Goal: Task Accomplishment & Management: Complete application form

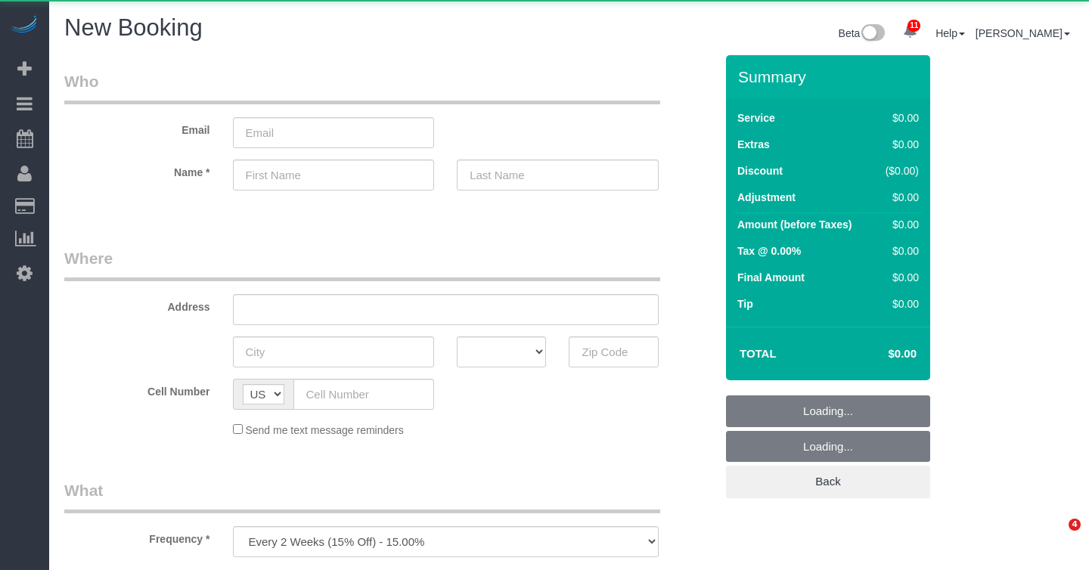
select select "number:89"
select select "number:90"
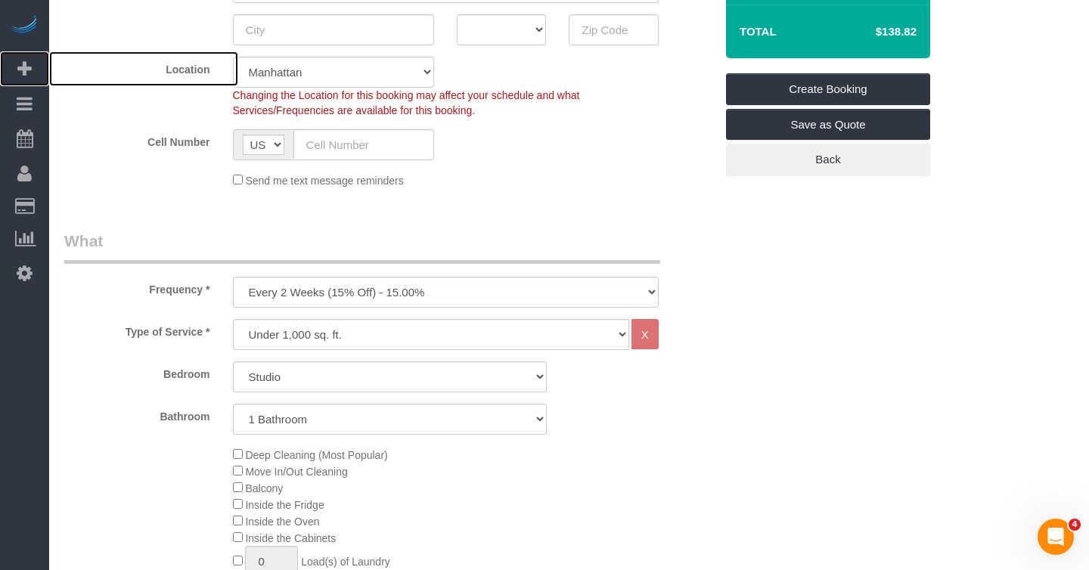
scroll to position [328, 0]
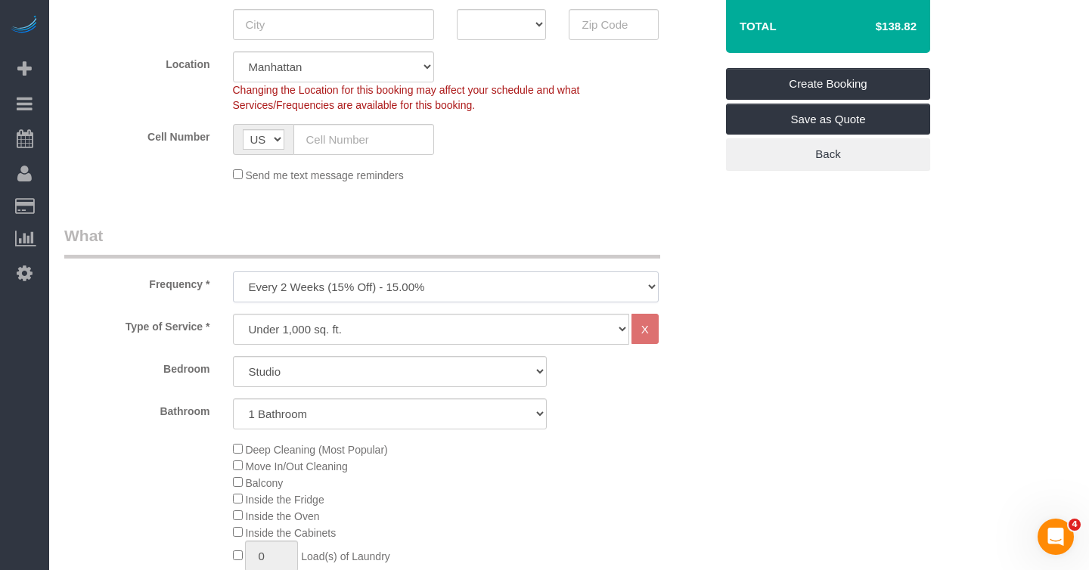
click at [295, 284] on select "One Time Weekly (20% Off) - 20.00% Every 2 Weeks (15% Off) - 15.00% Every 4 Wee…" at bounding box center [446, 287] width 426 height 31
select select "object:6302"
click at [233, 272] on select "One Time Weekly (20% Off) - 20.00% Every 2 Weeks (15% Off) - 15.00% Every 4 Wee…" at bounding box center [446, 287] width 426 height 31
click at [305, 329] on select "Under 1,000 sq. ft. 1,001 - 1,500 sq. ft. 1,500+ sq. ft. Custom Cleaning Office…" at bounding box center [431, 329] width 396 height 31
click at [318, 368] on select "Studio 1 Bedroom 2 Bedrooms 3 Bedrooms" at bounding box center [390, 371] width 314 height 31
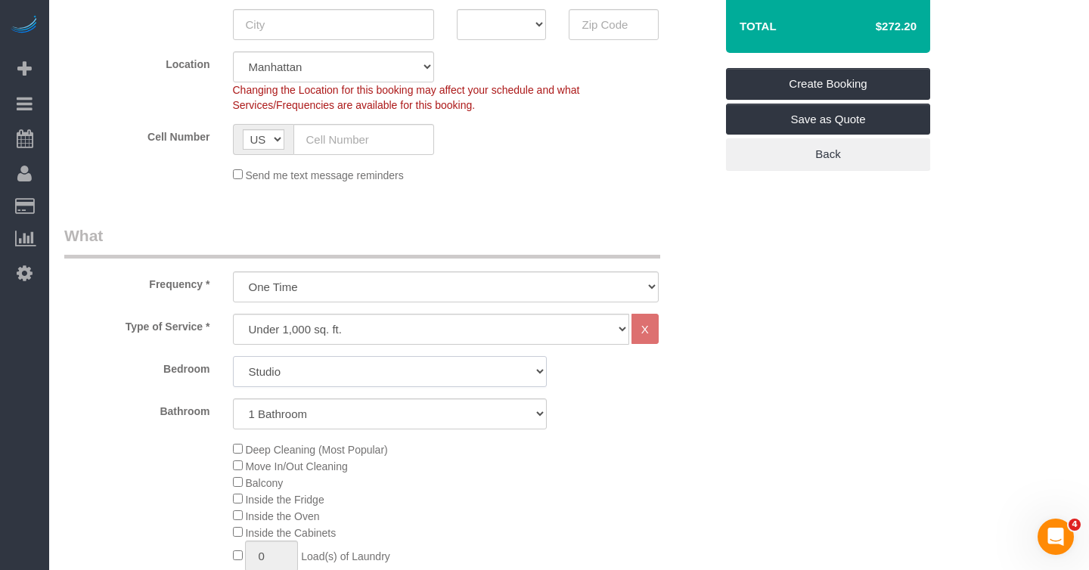
select select "3"
click at [233, 356] on select "Studio 1 Bedroom 2 Bedrooms 3 Bedrooms" at bounding box center [390, 371] width 314 height 31
click at [672, 418] on div "Bathroom 1 Bathroom 2 Bathrooms" at bounding box center [389, 414] width 673 height 31
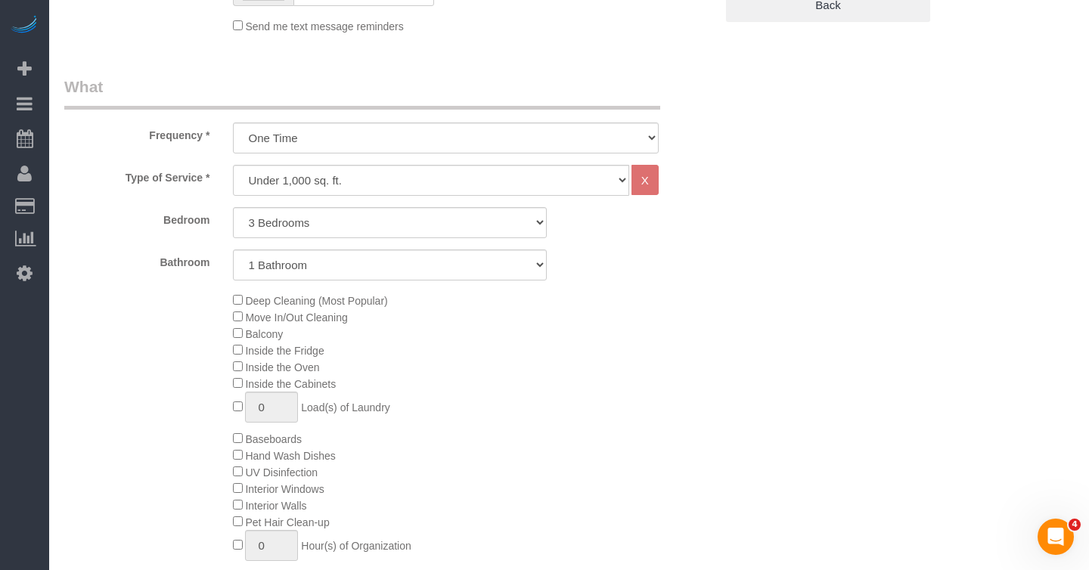
scroll to position [366, 0]
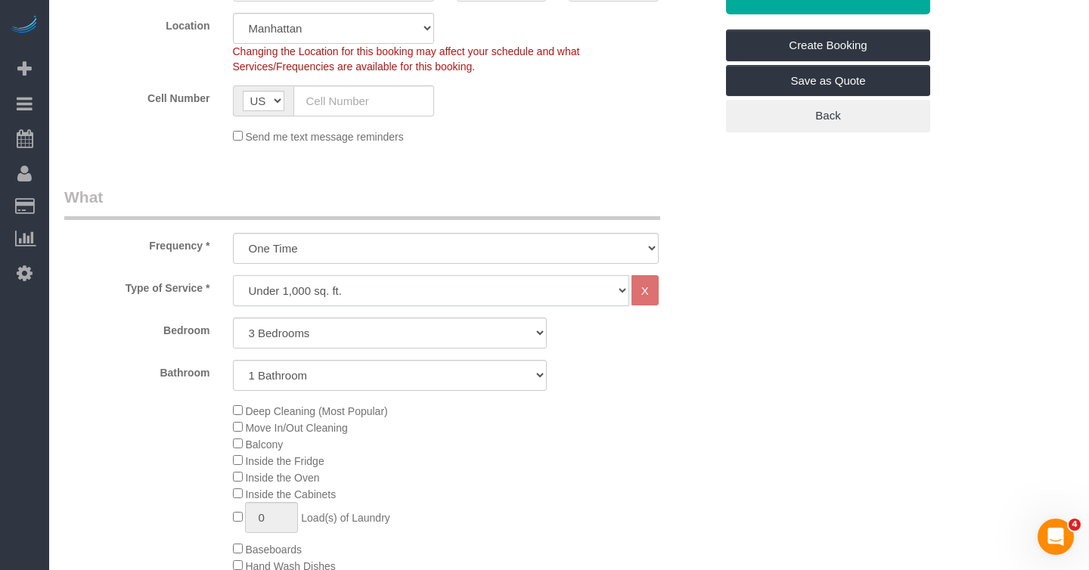
click at [534, 293] on select "Under 1,000 sq. ft. 1,001 - 1,500 sq. ft. 1,500+ sq. ft. Custom Cleaning Office…" at bounding box center [431, 290] width 396 height 31
select select "212"
click at [233, 275] on select "Under 1,000 sq. ft. 1,001 - 1,500 sq. ft. 1,500+ sq. ft. Custom Cleaning Office…" at bounding box center [431, 290] width 396 height 31
select select "2"
select select "120"
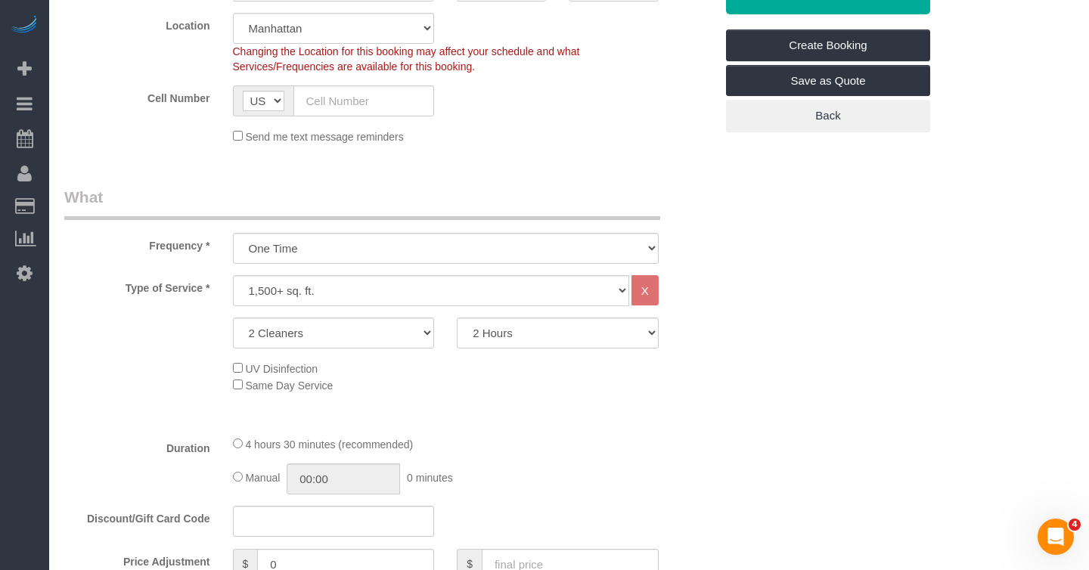
click at [685, 348] on div "Type of Service * Under 1,000 sq. ft. 1,001 - 1,500 sq. ft. 1,500+ sq. ft. Cust…" at bounding box center [389, 349] width 650 height 148
click at [450, 294] on select "Under 1,000 sq. ft. 1,001 - 1,500 sq. ft. 1,500+ sq. ft. Custom Cleaning Office…" at bounding box center [431, 290] width 396 height 31
select select "216"
click at [233, 275] on select "Under 1,000 sq. ft. 1,001 - 1,500 sq. ft. 1,500+ sq. ft. Custom Cleaning Office…" at bounding box center [431, 290] width 396 height 31
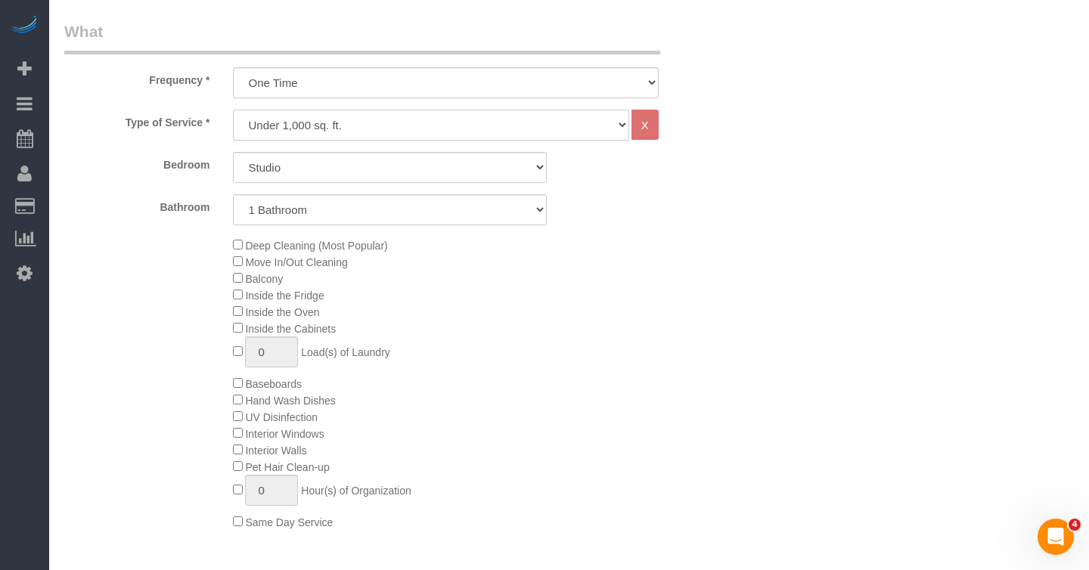
scroll to position [431, 0]
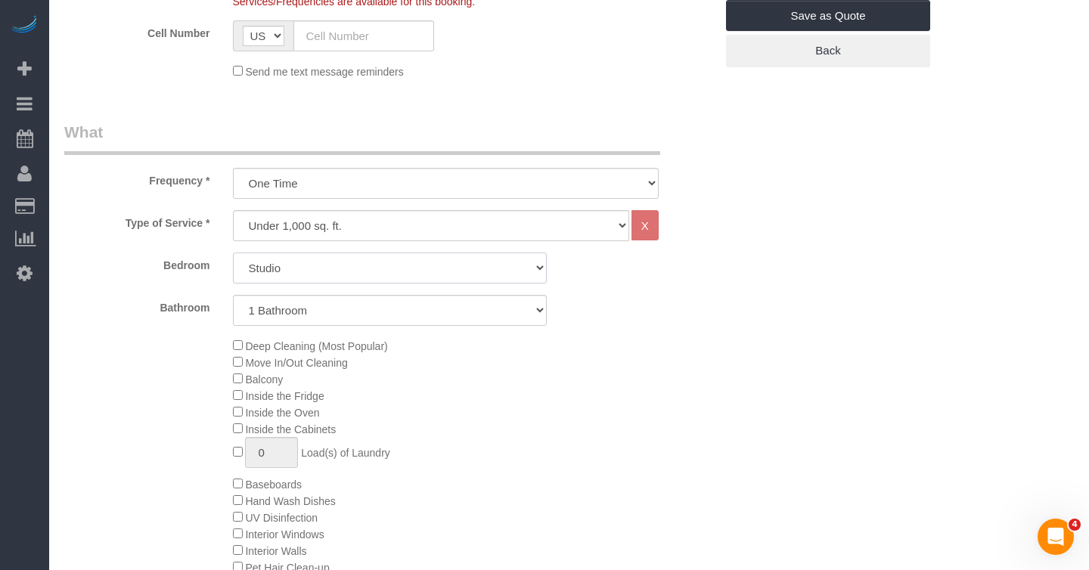
click at [309, 267] on select "Studio 1 Bedroom 2 Bedrooms 3 Bedrooms" at bounding box center [390, 268] width 314 height 31
select select "3"
click at [233, 253] on select "Studio 1 Bedroom 2 Bedrooms 3 Bedrooms" at bounding box center [390, 268] width 314 height 31
click at [306, 306] on select "1 Bathroom 2 Bathrooms" at bounding box center [390, 310] width 314 height 31
click at [233, 295] on select "1 Bathroom 2 Bathrooms" at bounding box center [390, 310] width 314 height 31
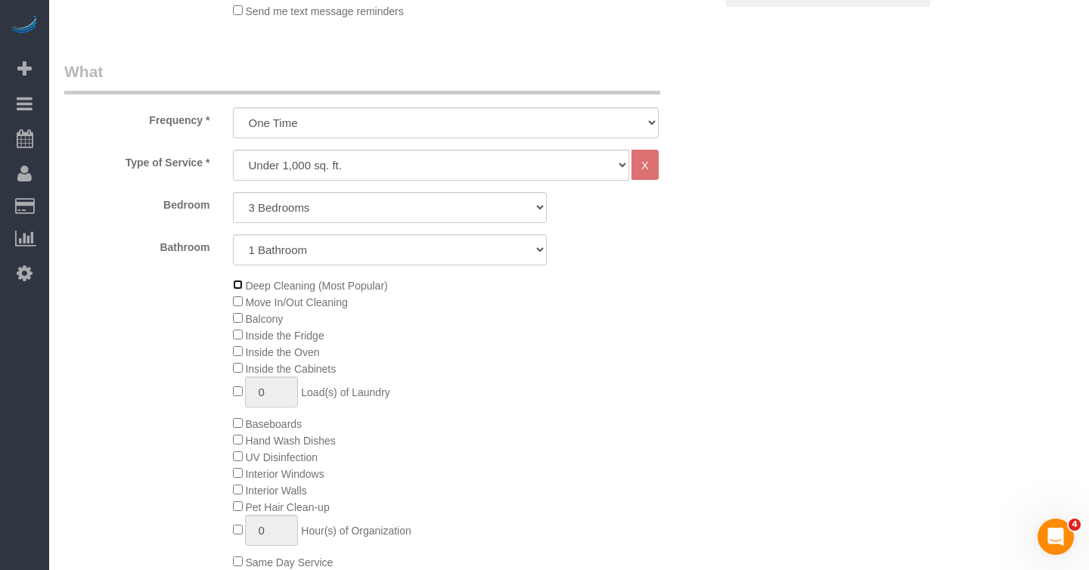
scroll to position [474, 0]
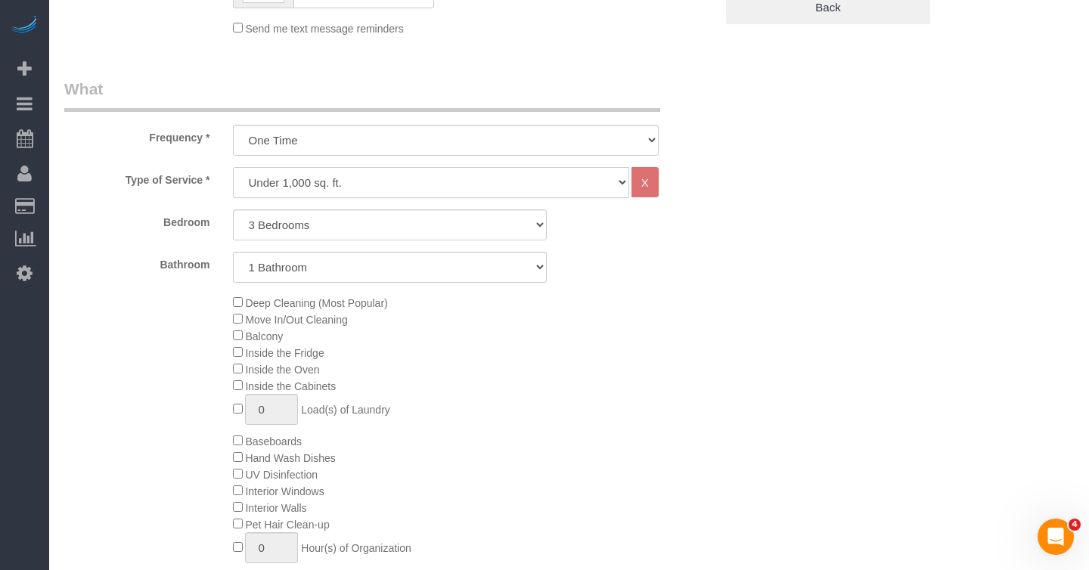
click at [334, 187] on select "Under 1,000 sq. ft. 1,001 - 1,500 sq. ft. 1,500+ sq. ft. Custom Cleaning Office…" at bounding box center [431, 182] width 396 height 31
select select "213"
click at [233, 167] on select "Under 1,000 sq. ft. 1,001 - 1,500 sq. ft. 1,500+ sq. ft. Custom Cleaning Office…" at bounding box center [431, 182] width 396 height 31
select select "1"
select select "120"
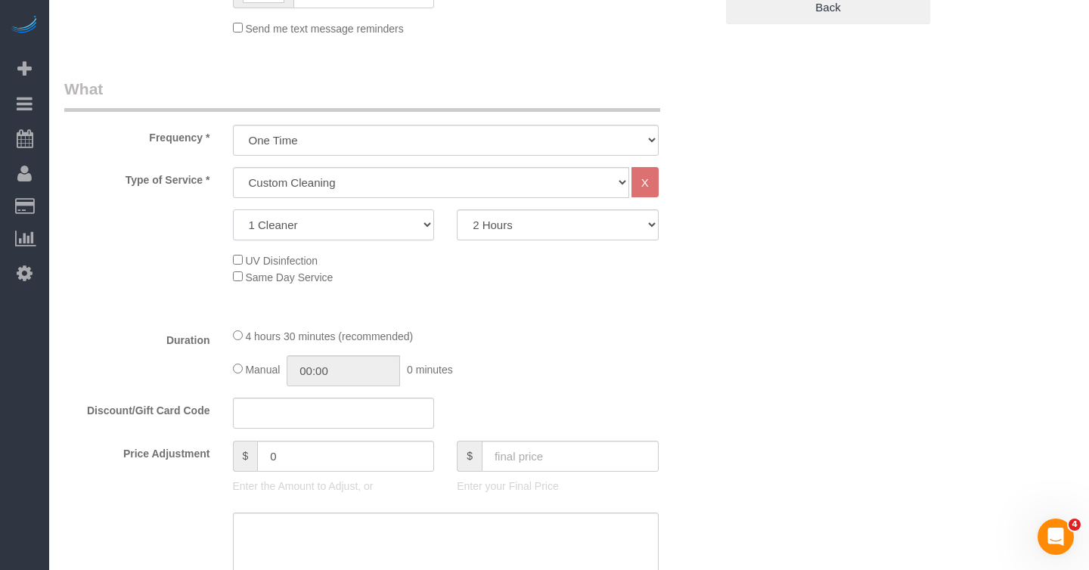
click at [315, 223] on select "1 Cleaner 2 Cleaners 3 Cleaners 4 Cleaners 5 Cleaners" at bounding box center [334, 225] width 202 height 31
select select "2"
click at [233, 210] on select "1 Cleaner 2 Cleaners 3 Cleaners 4 Cleaners 5 Cleaners" at bounding box center [334, 225] width 202 height 31
click at [498, 226] on select "2 Hours 2.5 Hours 3 Hours 3.5 Hours 4 Hours 4.5 Hours 5 Hours 5.5 Hours 6 Hours…" at bounding box center [558, 225] width 202 height 31
select select "270"
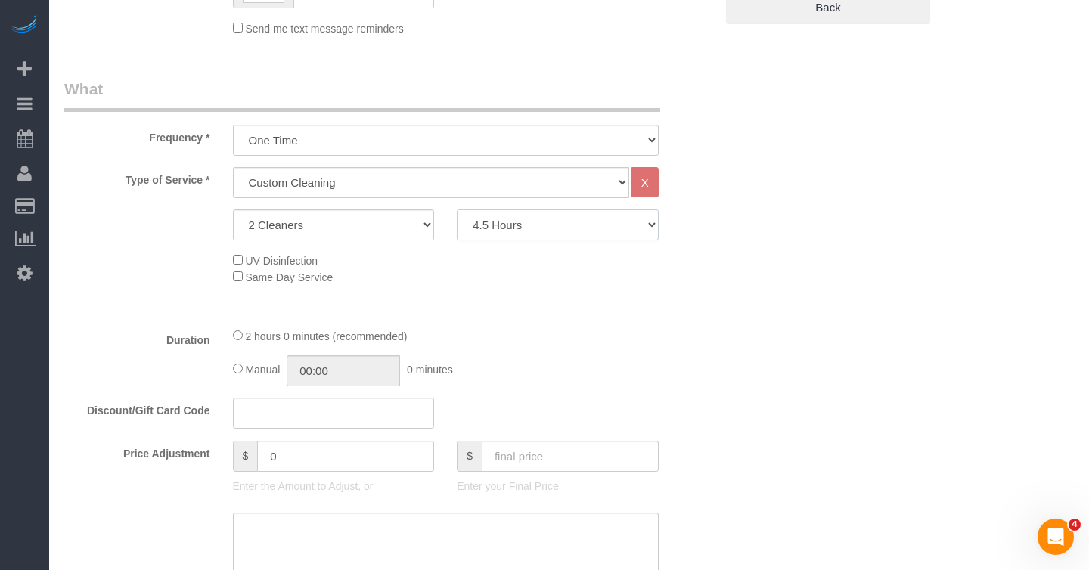
click at [457, 210] on select "2 Hours 2.5 Hours 3 Hours 3.5 Hours 4 Hours 4.5 Hours 5 Hours 5.5 Hours 6 Hours…" at bounding box center [558, 225] width 202 height 31
click at [656, 322] on fieldset "What Frequency * One Time Weekly (20% Off) - 20.00% Every 2 Weeks (15% Off) - 1…" at bounding box center [389, 436] width 650 height 716
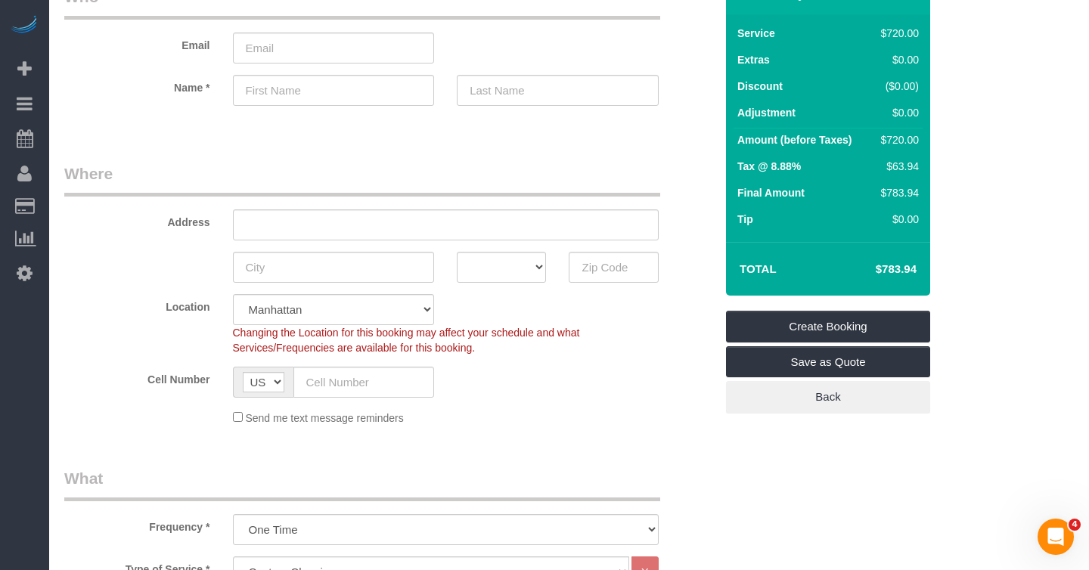
scroll to position [82, 0]
